Goal: Book appointment/travel/reservation

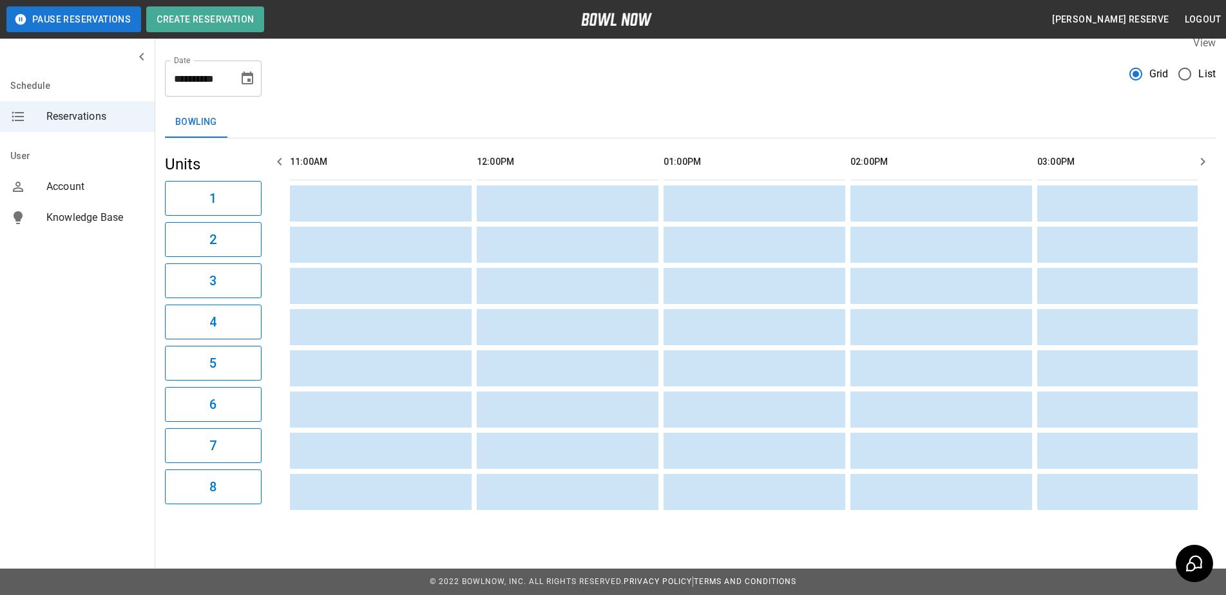
scroll to position [0, 611]
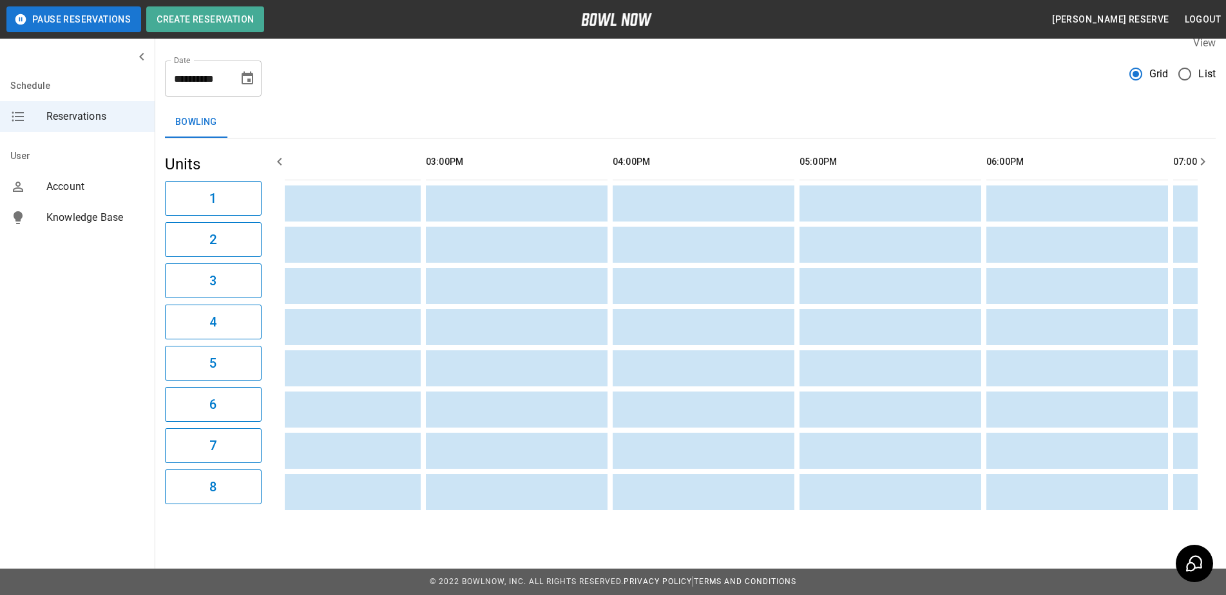
click at [224, 66] on input "**********" at bounding box center [197, 79] width 64 height 36
click at [202, 65] on input "**********" at bounding box center [197, 79] width 64 height 36
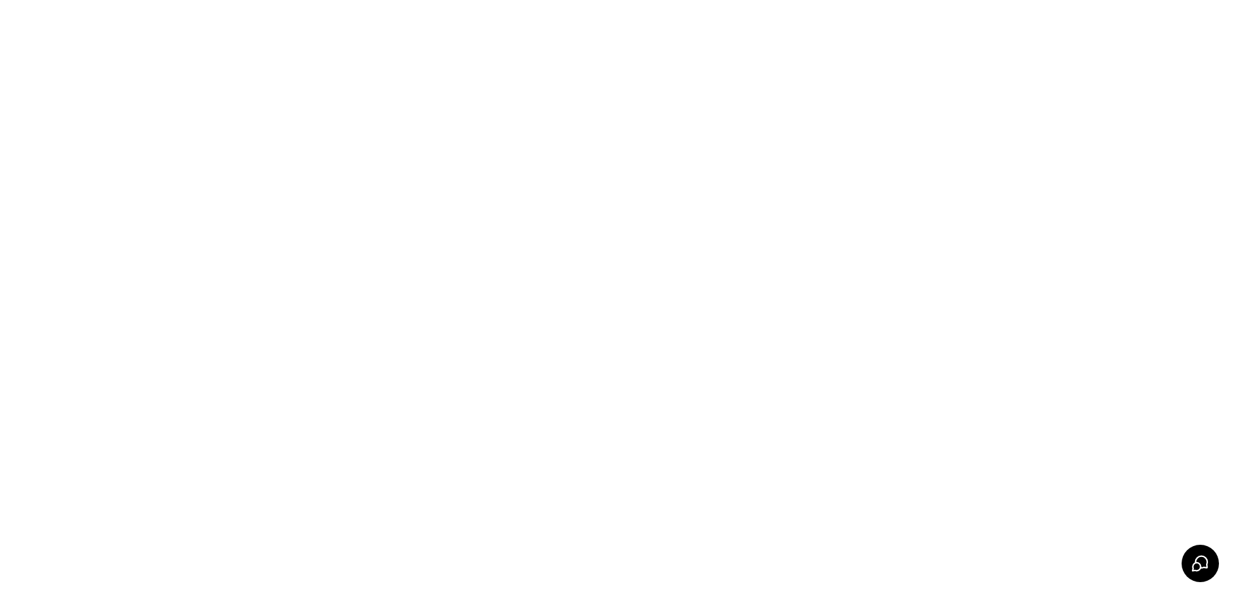
scroll to position [0, 0]
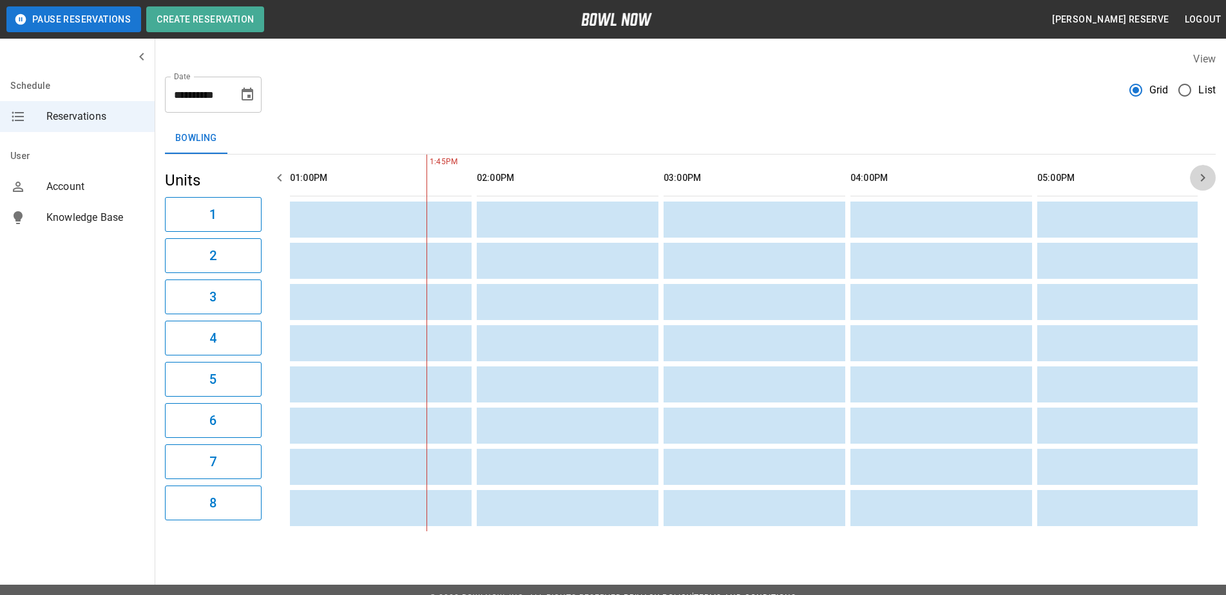
click at [1206, 178] on icon "button" at bounding box center [1203, 178] width 5 height 8
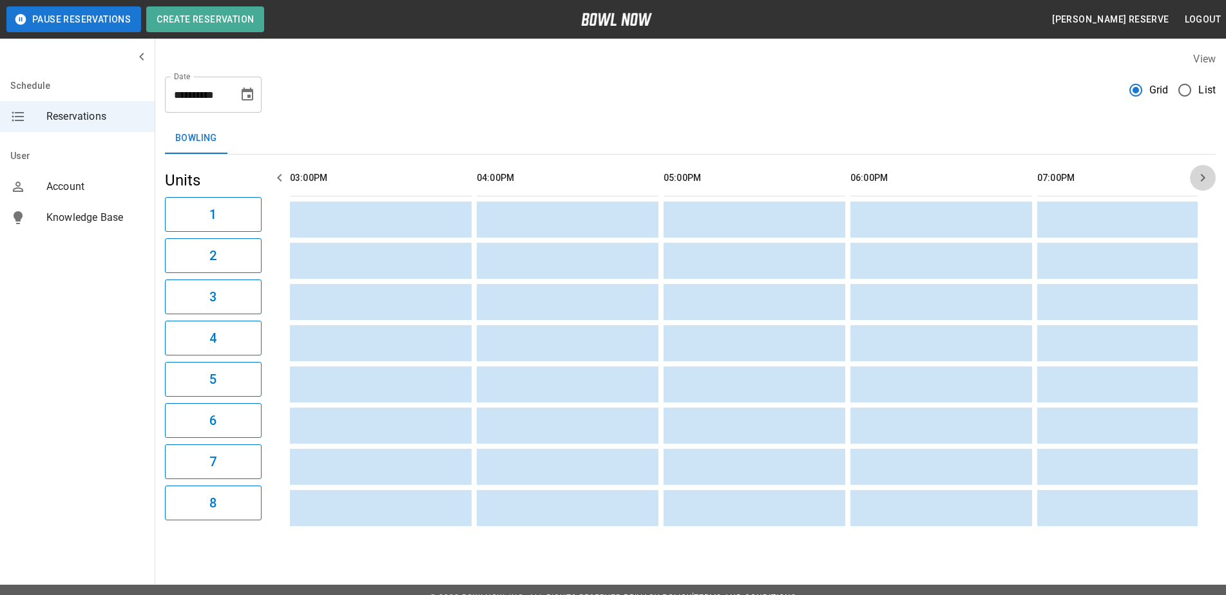
scroll to position [0, 934]
click at [1206, 178] on icon "button" at bounding box center [1203, 178] width 5 height 8
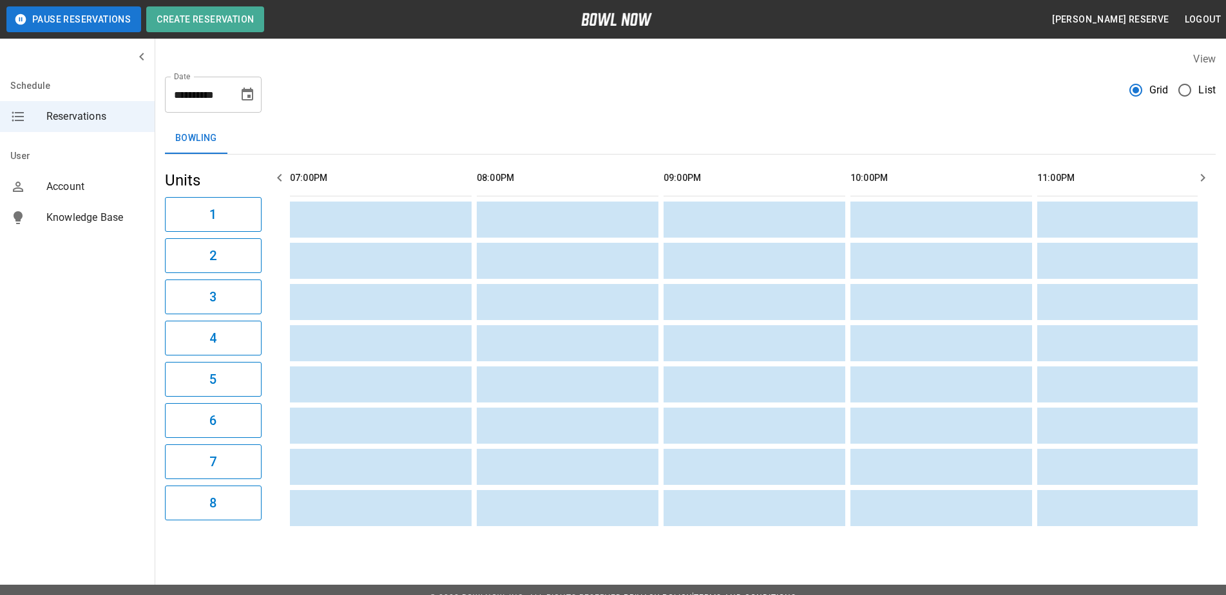
click at [1206, 178] on icon "button" at bounding box center [1203, 178] width 5 height 8
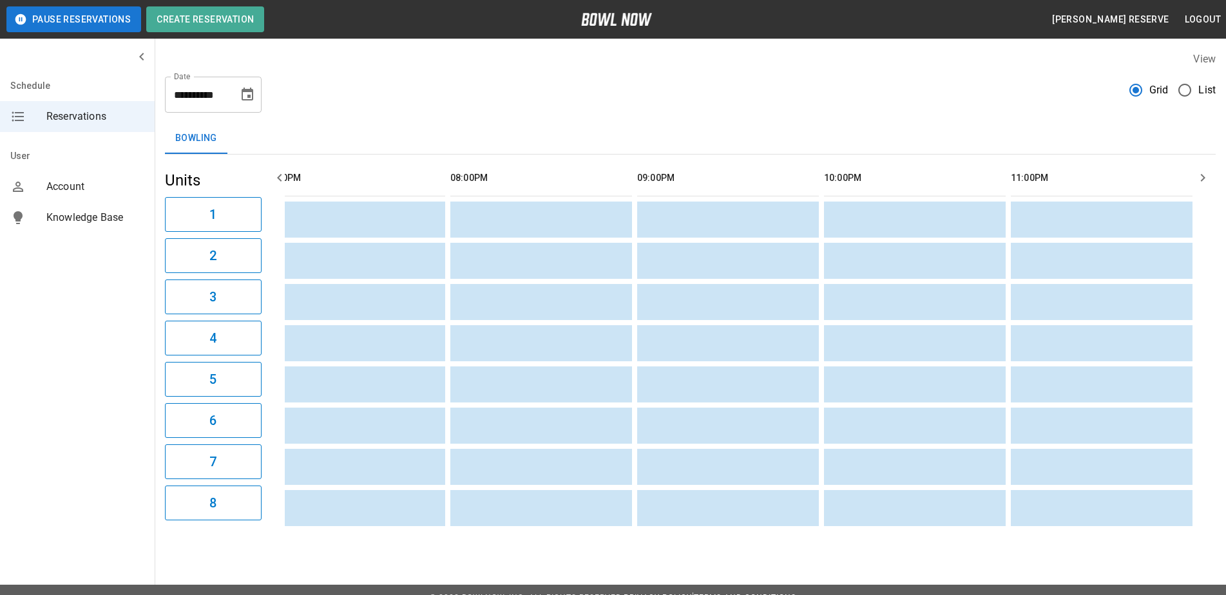
click at [1206, 178] on icon "button" at bounding box center [1203, 178] width 5 height 8
click at [280, 182] on icon "button" at bounding box center [279, 177] width 15 height 15
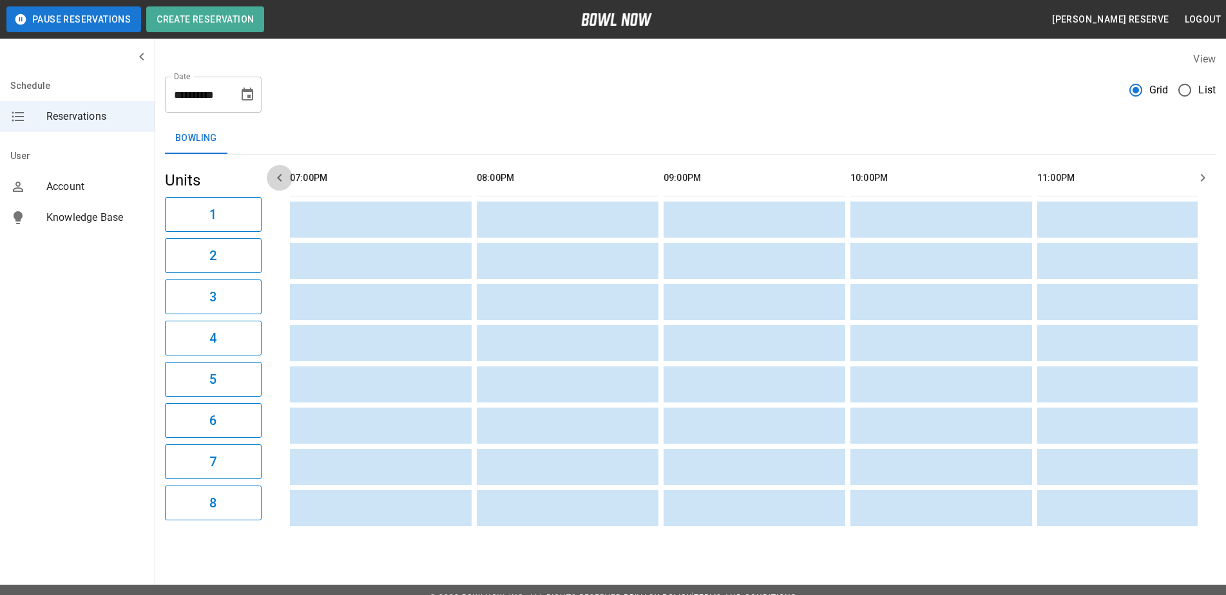
scroll to position [0, 1495]
click at [280, 182] on icon "button" at bounding box center [279, 177] width 15 height 15
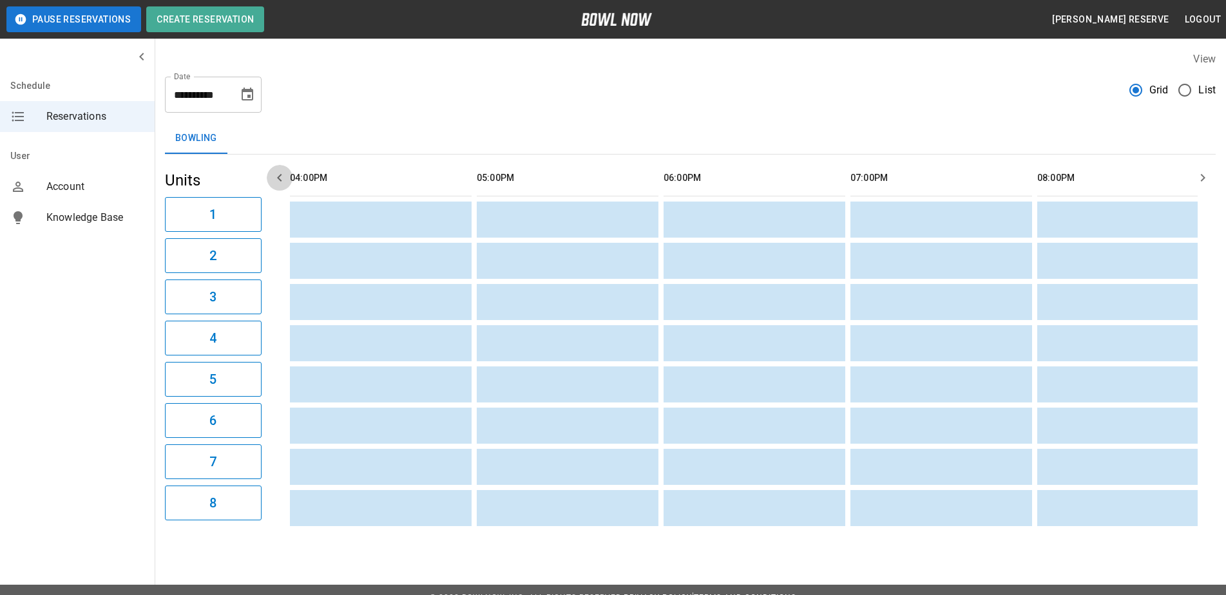
click at [280, 182] on icon "button" at bounding box center [279, 177] width 15 height 15
